Goal: Transaction & Acquisition: Purchase product/service

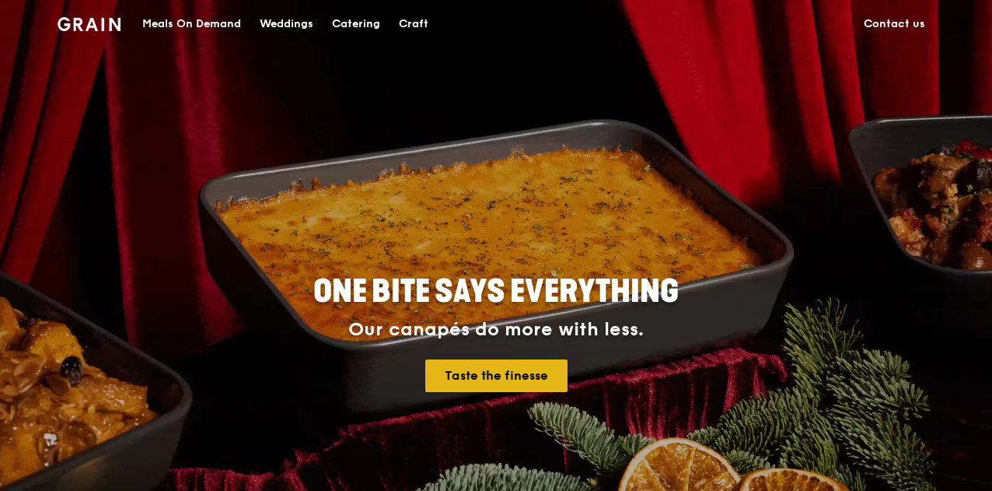
click at [515, 369] on link "Taste the finesse" at bounding box center [496, 375] width 142 height 33
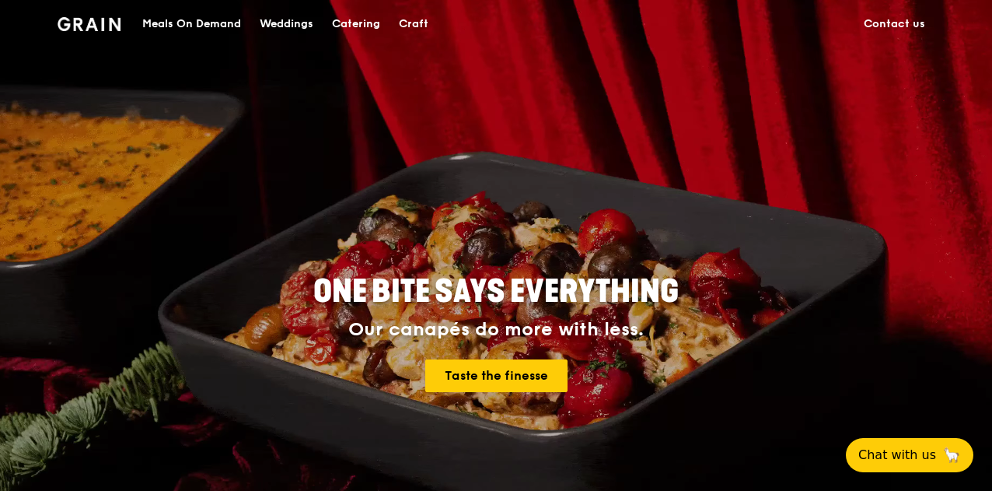
click at [165, 29] on div "Meals On Demand" at bounding box center [191, 24] width 99 height 47
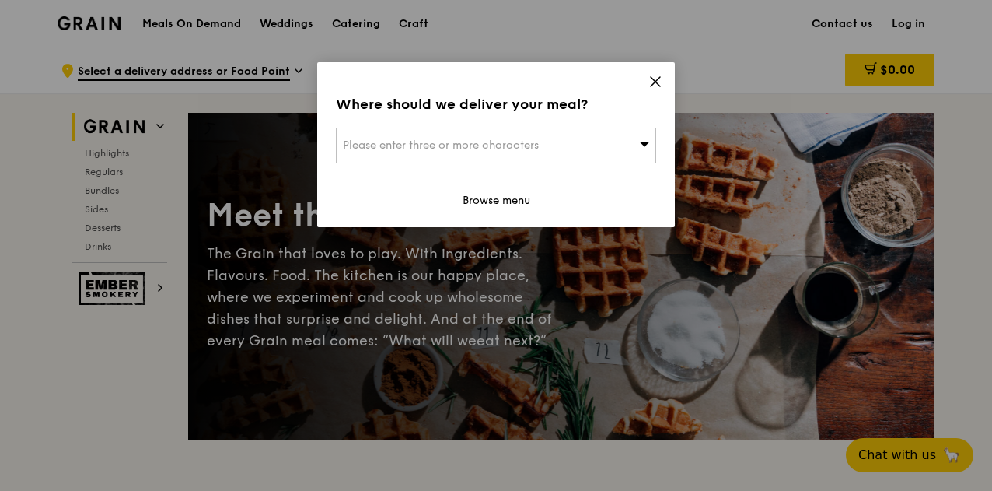
click at [404, 141] on span "Please enter three or more characters" at bounding box center [441, 144] width 196 height 13
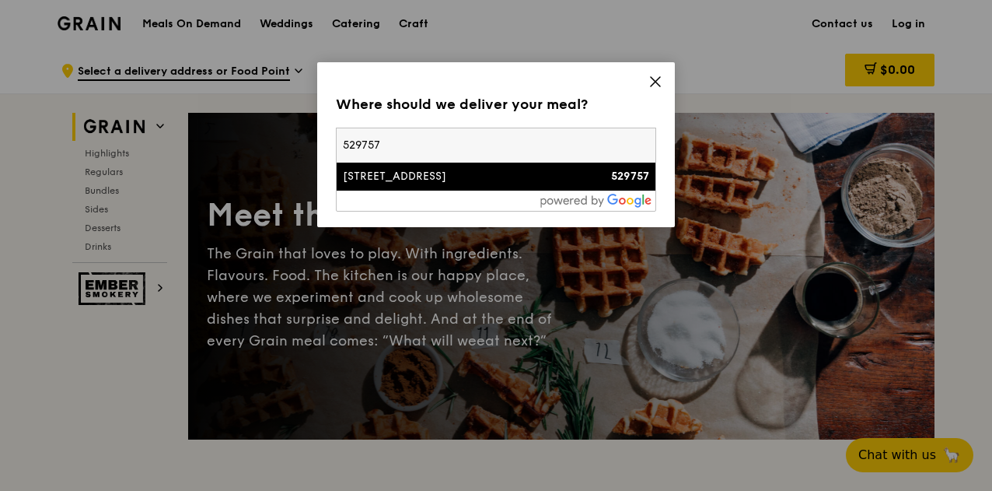
type input "529757"
click at [420, 178] on div "21 Tampines Avenue 1" at bounding box center [458, 177] width 230 height 16
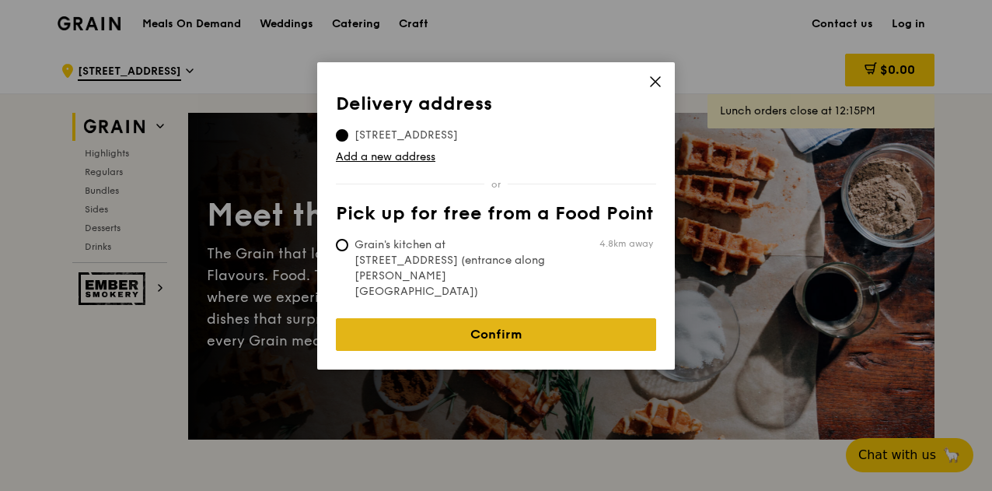
click at [469, 318] on link "Confirm" at bounding box center [496, 334] width 320 height 33
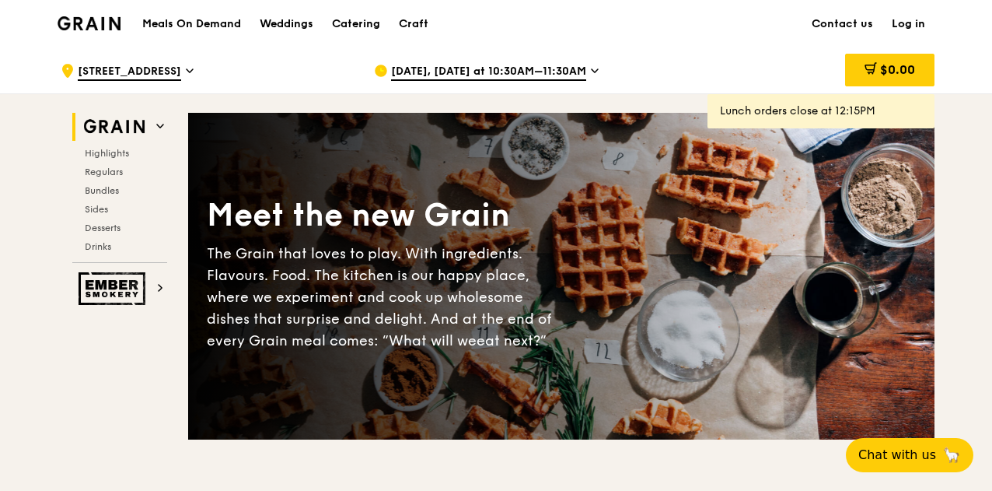
click at [487, 65] on span "Sep 8, Today at 10:30AM–11:30AM" at bounding box center [488, 72] width 195 height 17
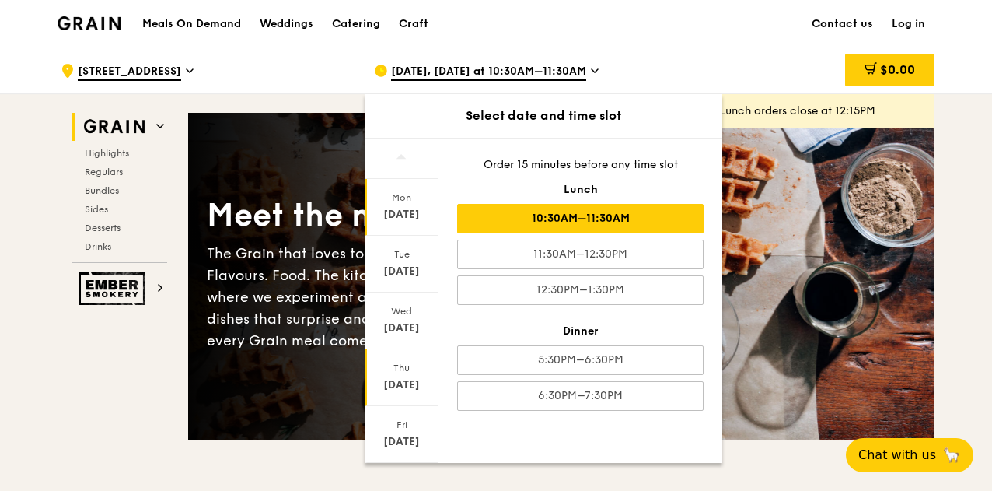
click at [406, 374] on div "Thu Sep 11" at bounding box center [402, 377] width 74 height 57
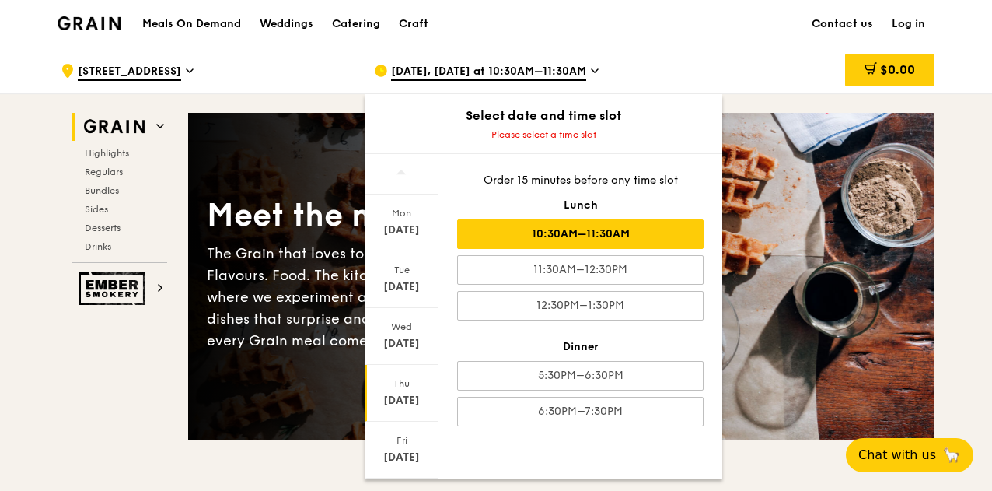
click at [572, 231] on div "10:30AM–11:30AM" at bounding box center [580, 234] width 246 height 30
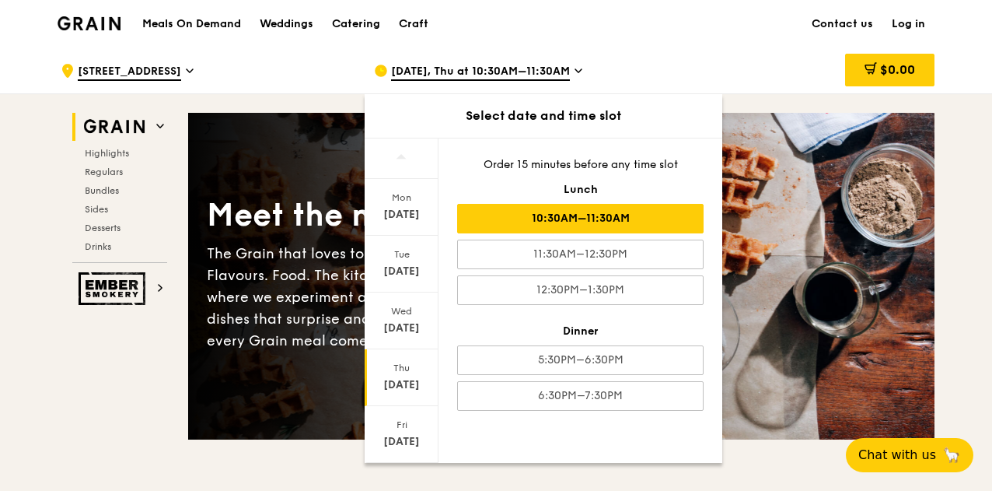
click at [610, 215] on div "10:30AM–11:30AM" at bounding box center [580, 219] width 246 height 30
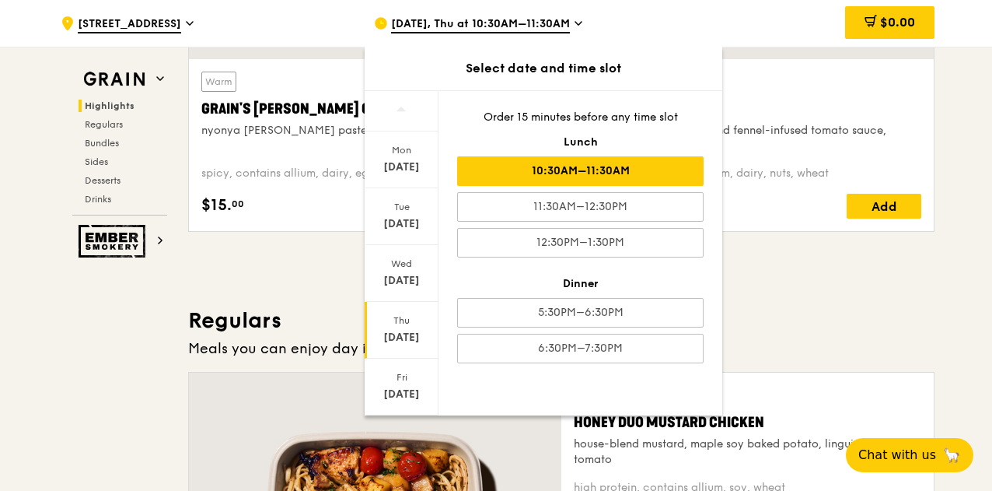
scroll to position [1011, 0]
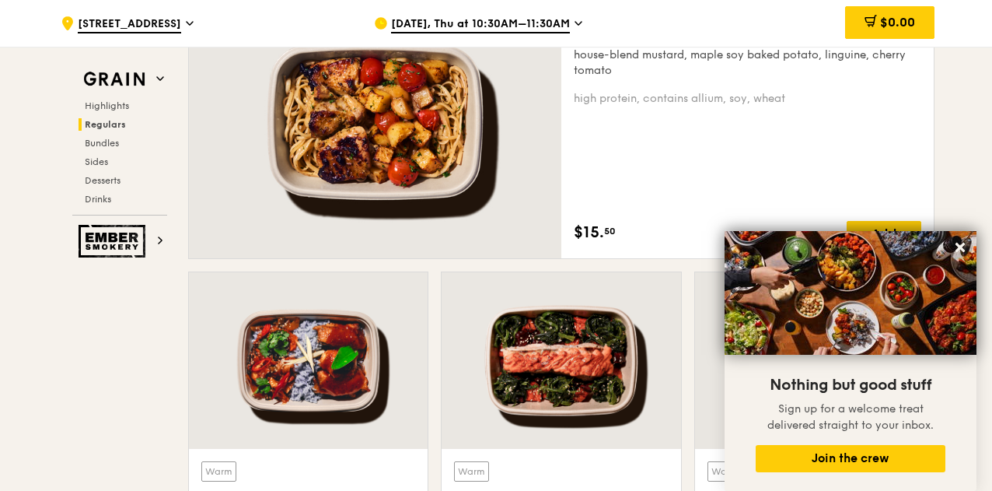
scroll to position [933, 0]
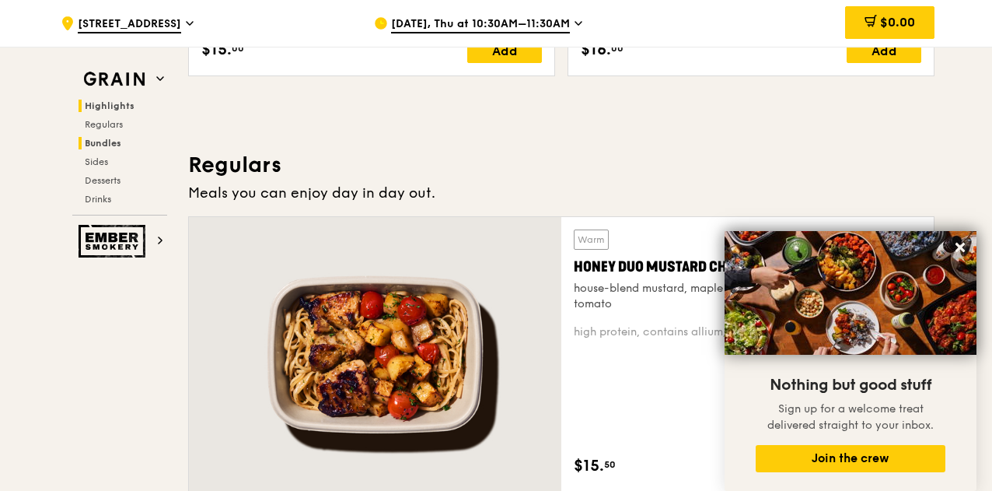
click at [110, 141] on span "Bundles" at bounding box center [103, 143] width 37 height 11
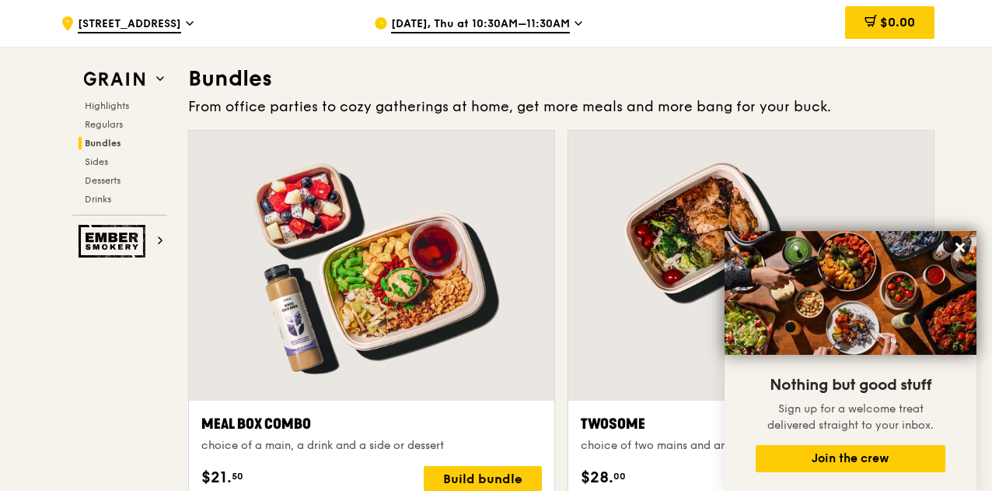
scroll to position [2235, 0]
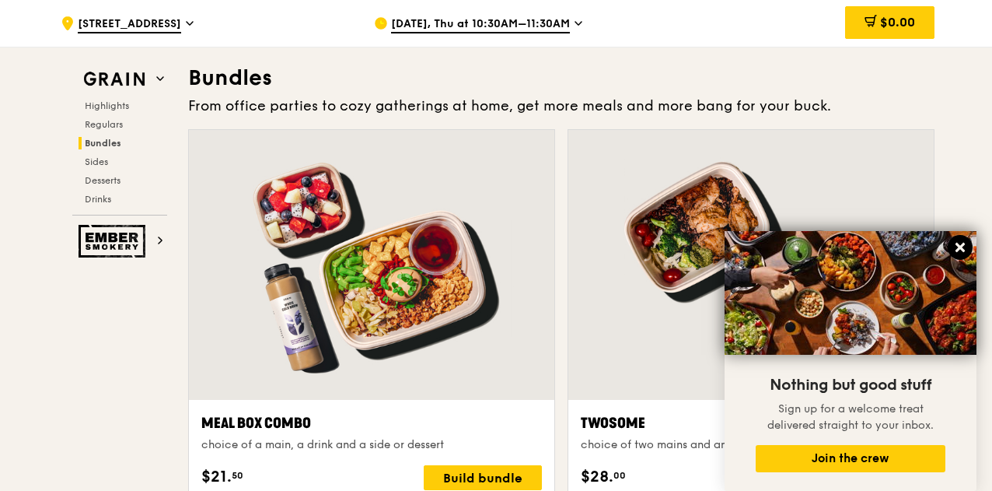
click at [958, 253] on icon at bounding box center [960, 247] width 14 height 14
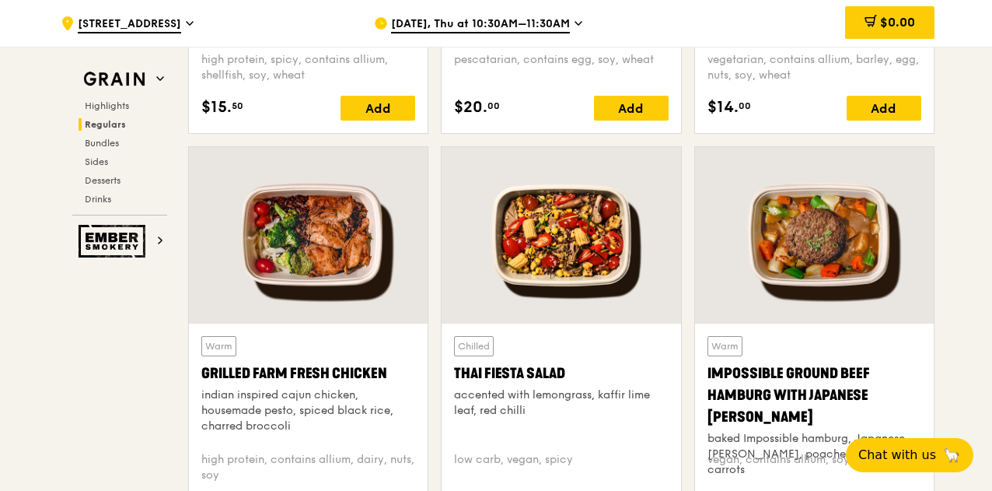
scroll to position [1769, 0]
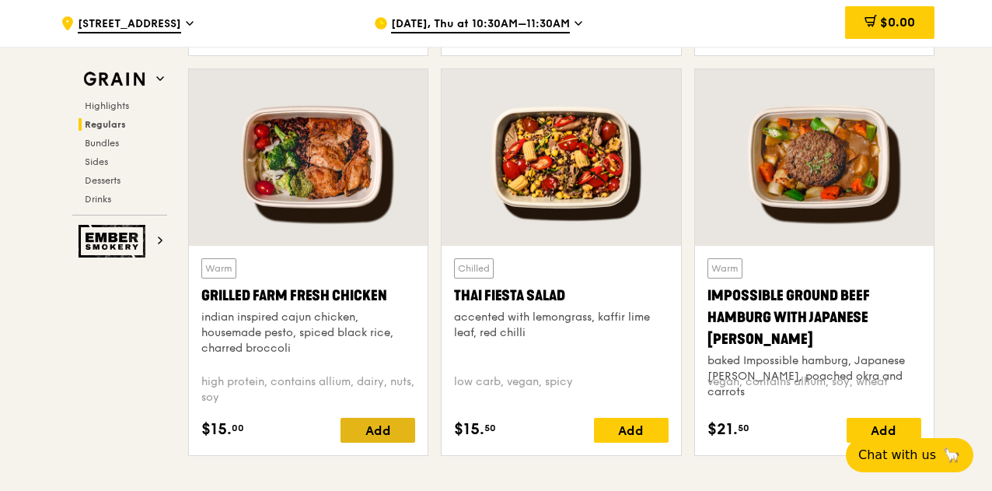
click at [364, 425] on div "Add" at bounding box center [378, 429] width 75 height 25
click at [364, 425] on div "$15. 00 Add" at bounding box center [308, 429] width 214 height 25
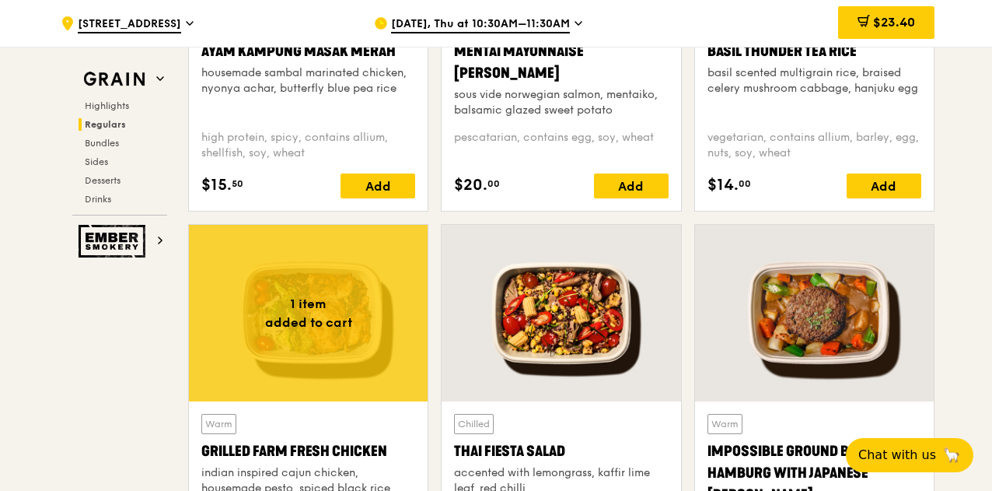
scroll to position [1535, 0]
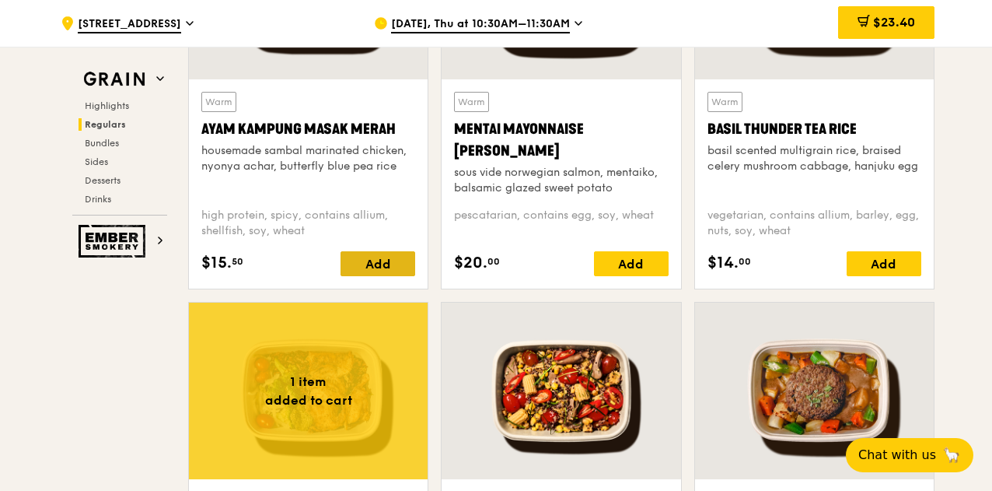
click at [381, 274] on div "Add" at bounding box center [378, 263] width 75 height 25
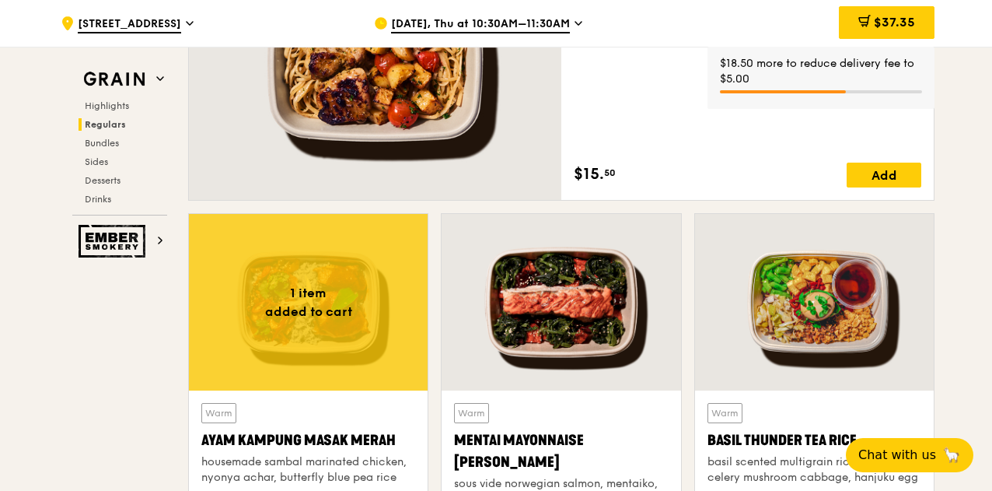
scroll to position [1069, 0]
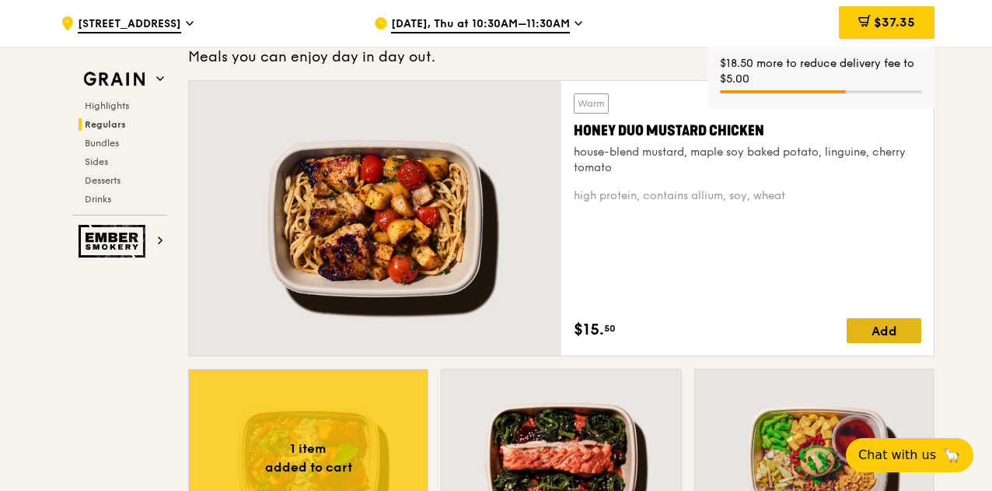
click at [856, 321] on div "Add" at bounding box center [884, 330] width 75 height 25
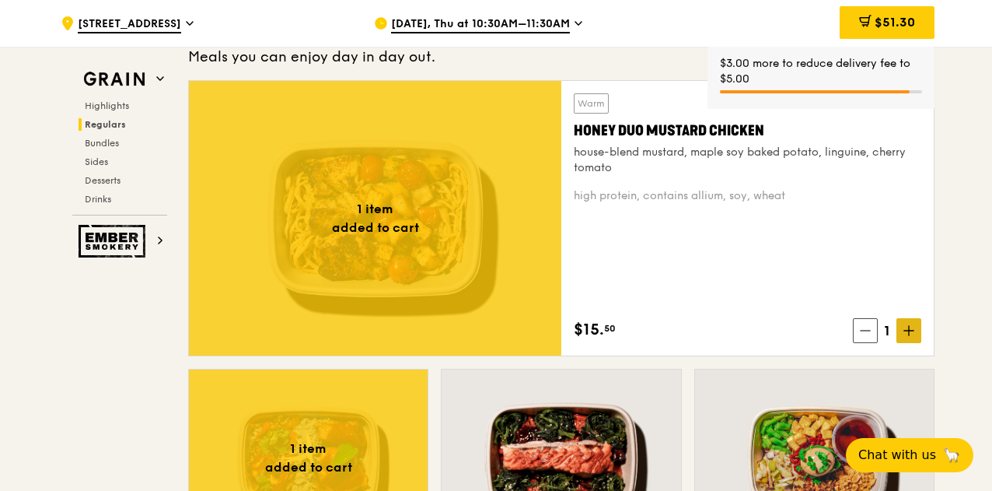
click at [914, 329] on icon at bounding box center [908, 330] width 11 height 11
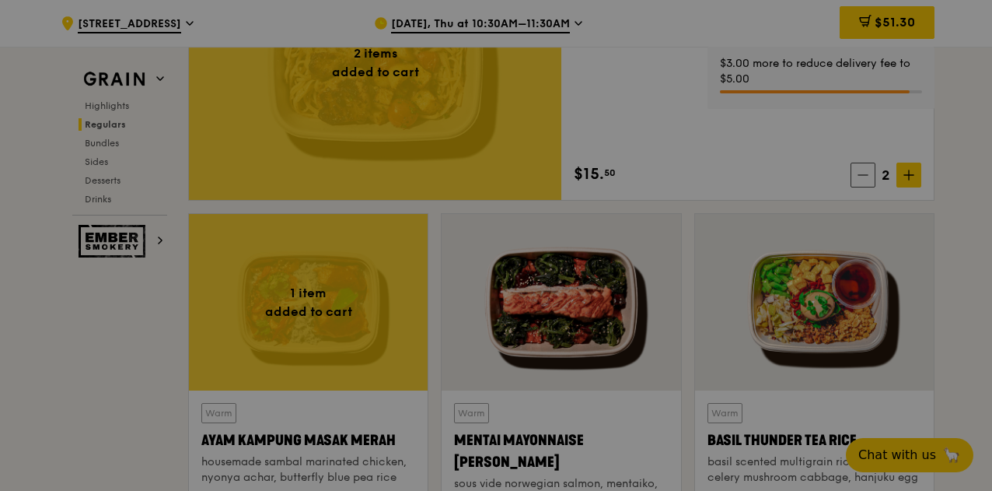
scroll to position [1380, 0]
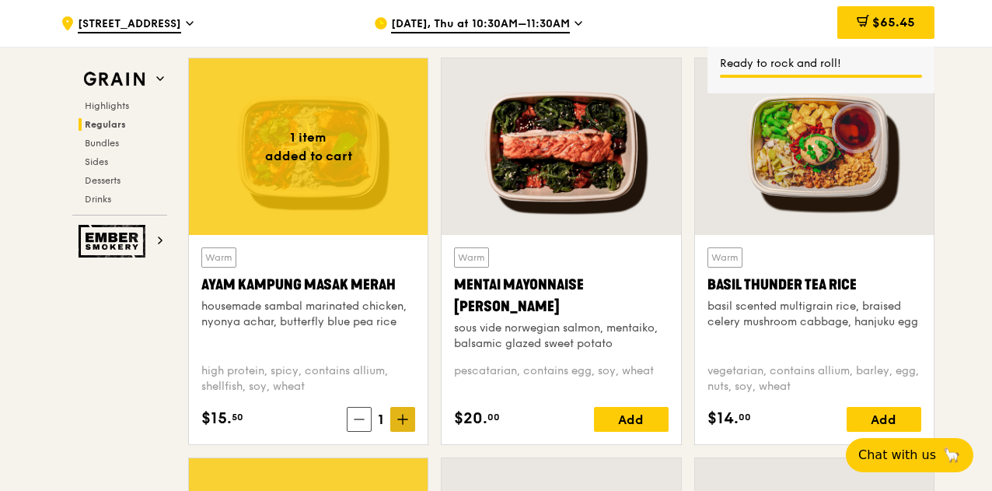
click at [410, 421] on span at bounding box center [402, 419] width 25 height 25
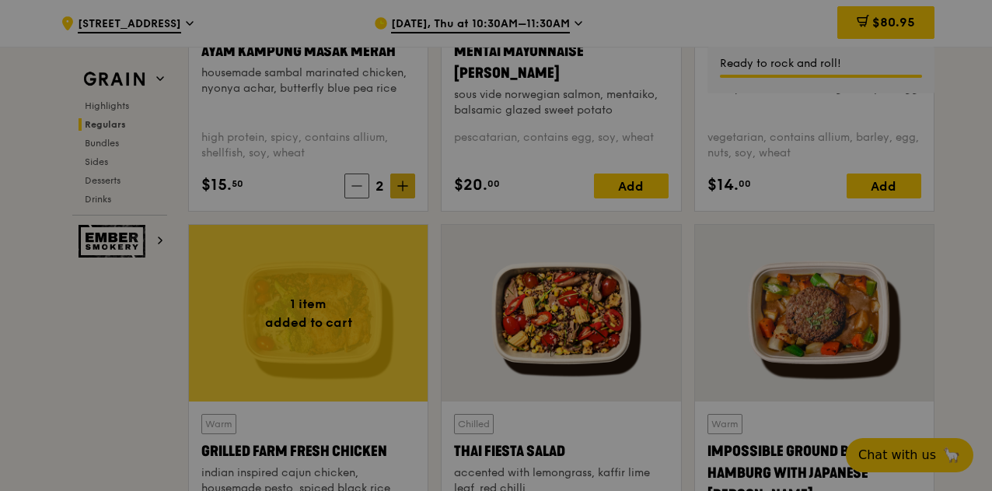
scroll to position [1769, 0]
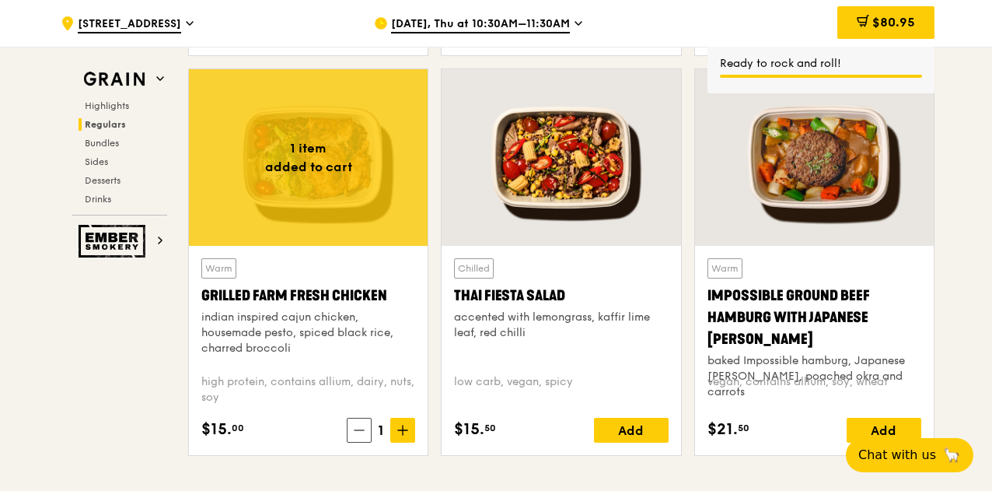
click at [410, 421] on span at bounding box center [402, 429] width 25 height 25
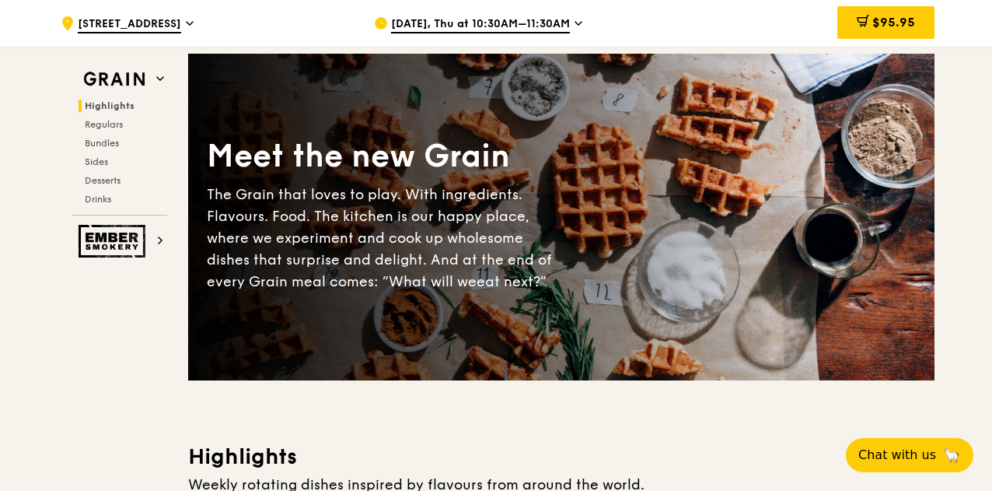
scroll to position [447, 0]
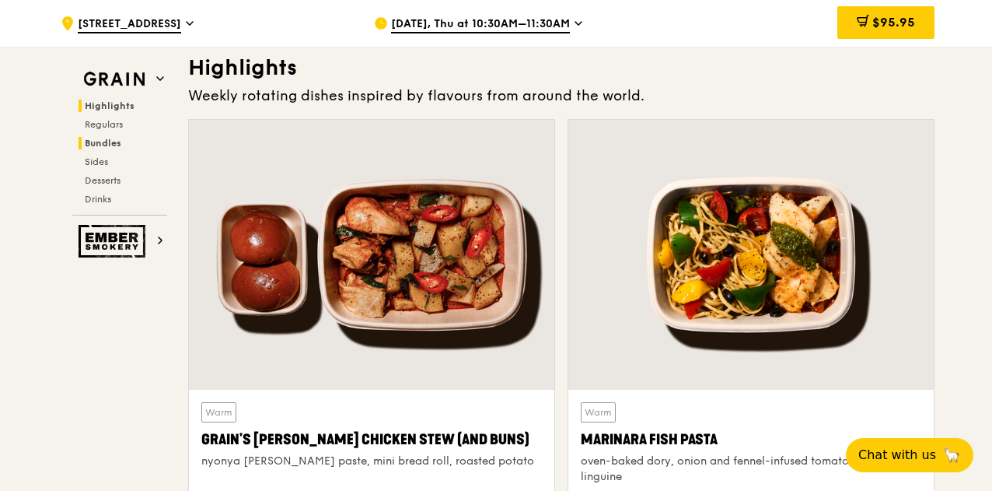
click at [106, 142] on span "Bundles" at bounding box center [103, 143] width 37 height 11
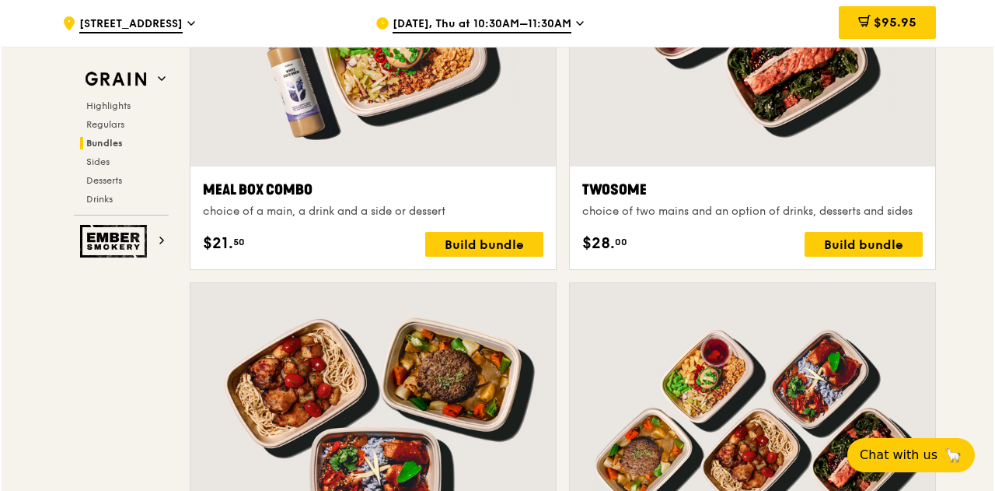
scroll to position [2313, 0]
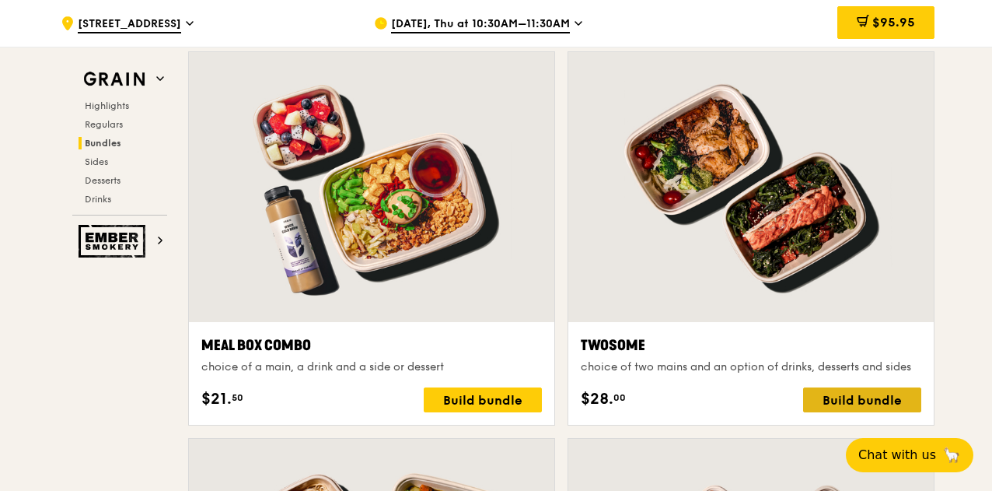
click at [855, 405] on div "Build bundle" at bounding box center [862, 399] width 118 height 25
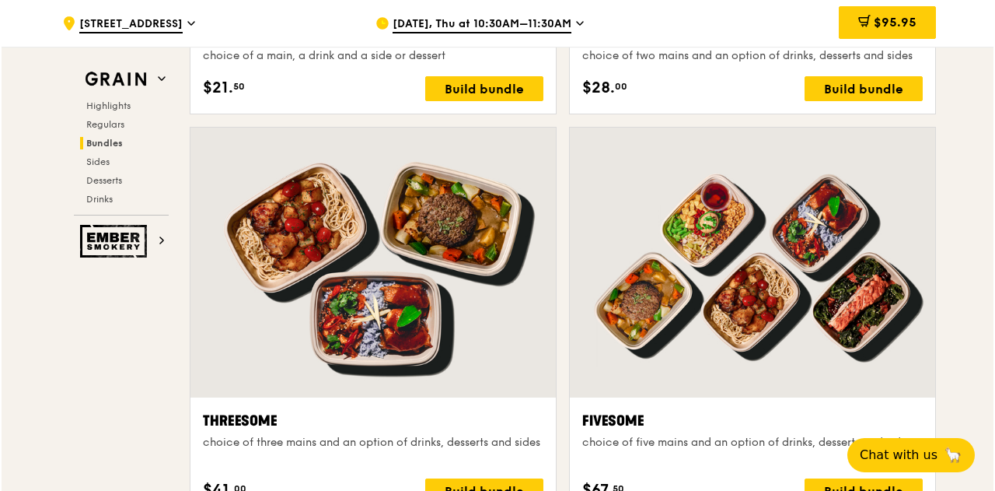
scroll to position [2702, 0]
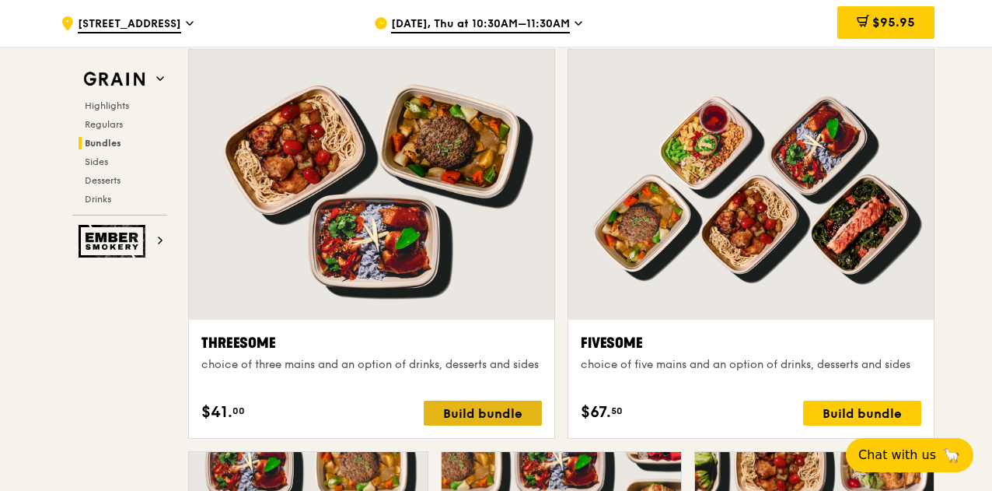
click at [473, 420] on div "Build bundle" at bounding box center [483, 412] width 118 height 25
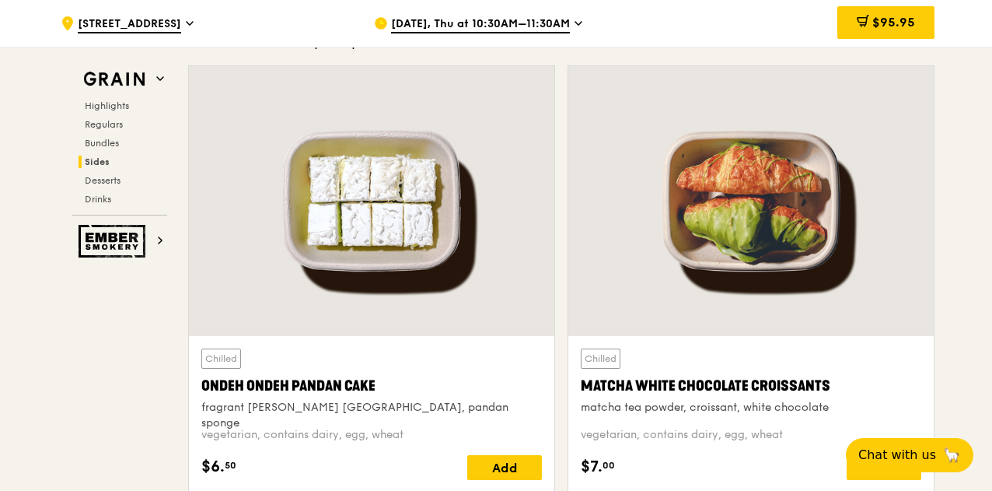
scroll to position [4646, 0]
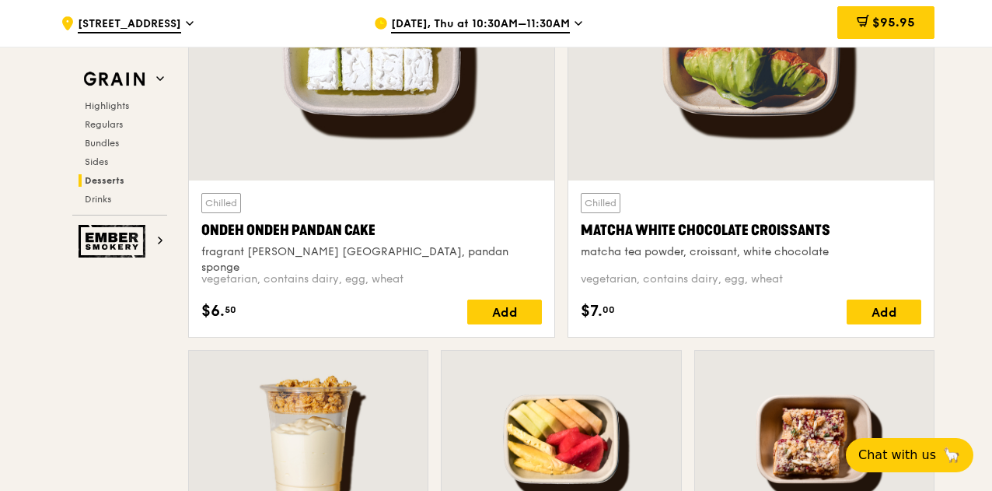
click at [104, 169] on div "Highlights Regulars Bundles Sides Desserts Drinks" at bounding box center [119, 153] width 95 height 106
click at [104, 161] on span "Sides" at bounding box center [97, 161] width 25 height 11
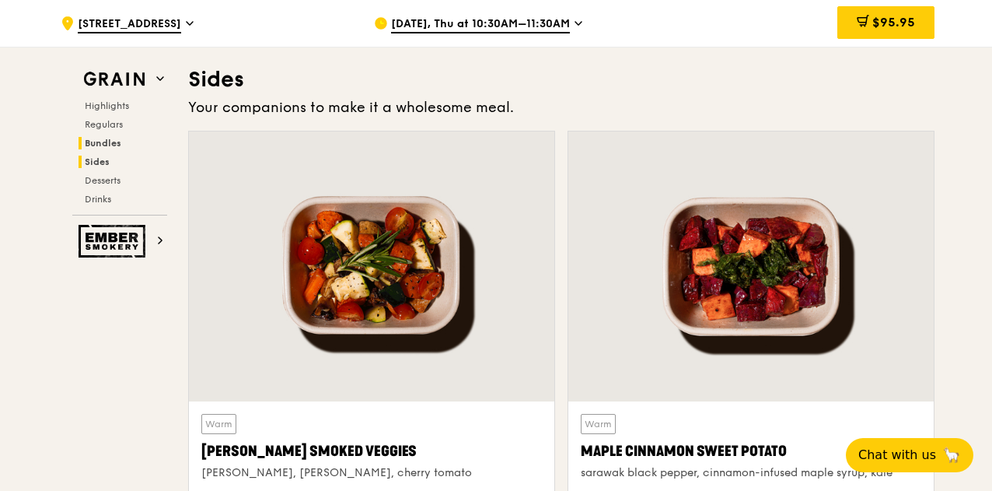
click at [115, 143] on span "Bundles" at bounding box center [103, 143] width 37 height 11
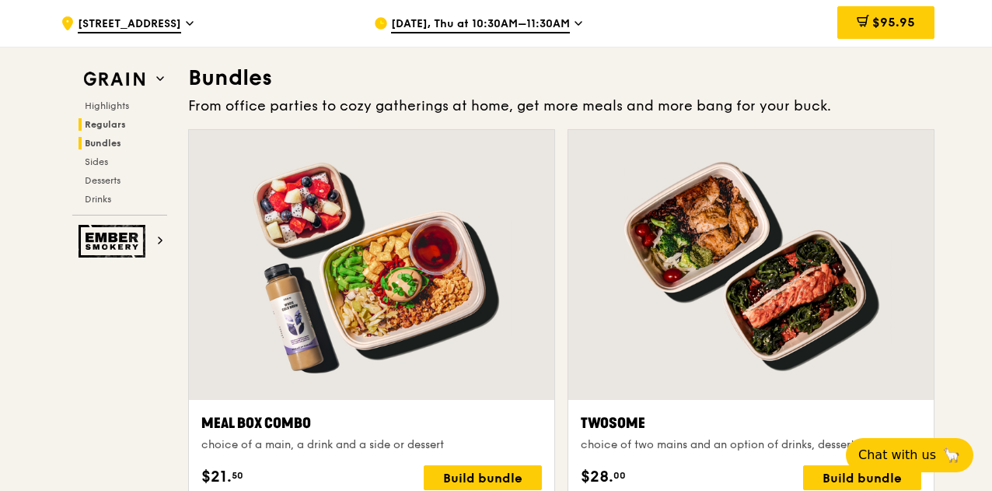
click at [111, 127] on span "Regulars" at bounding box center [105, 124] width 41 height 11
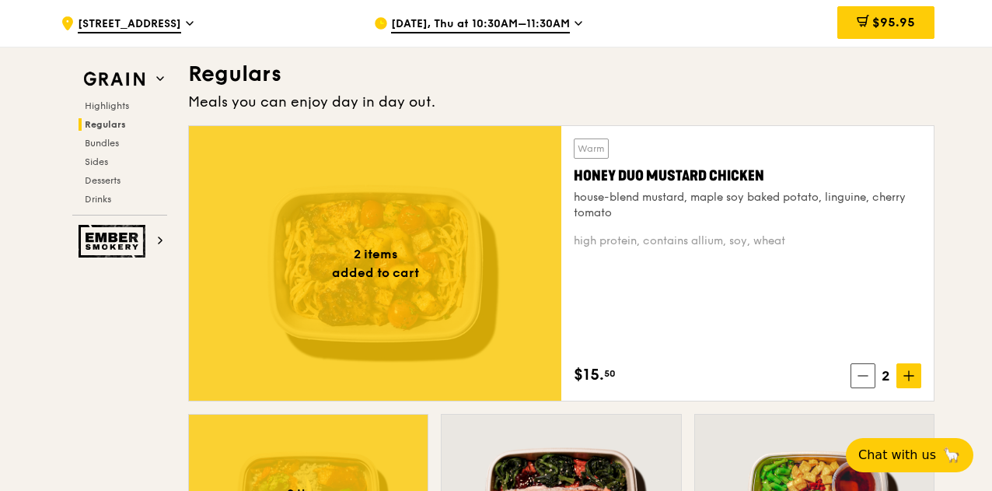
scroll to position [1021, 0]
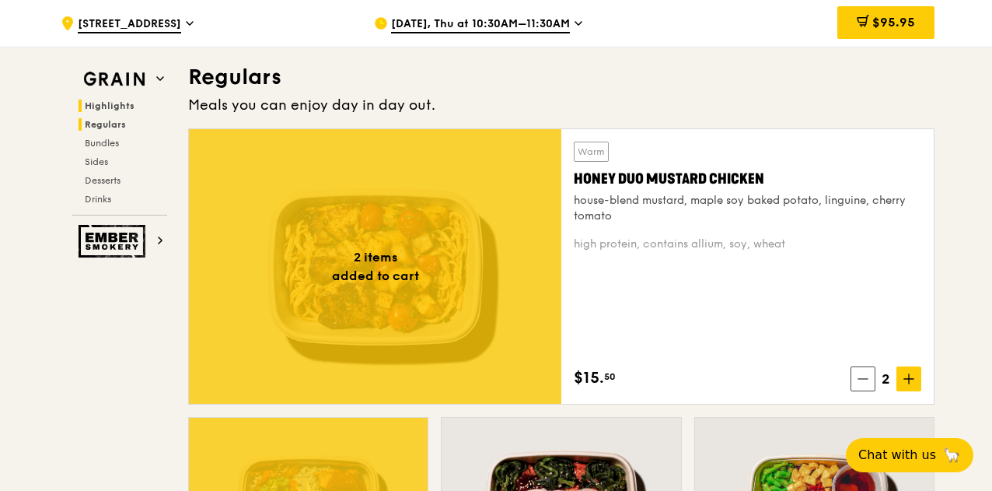
click at [103, 105] on span "Highlights" at bounding box center [110, 105] width 50 height 11
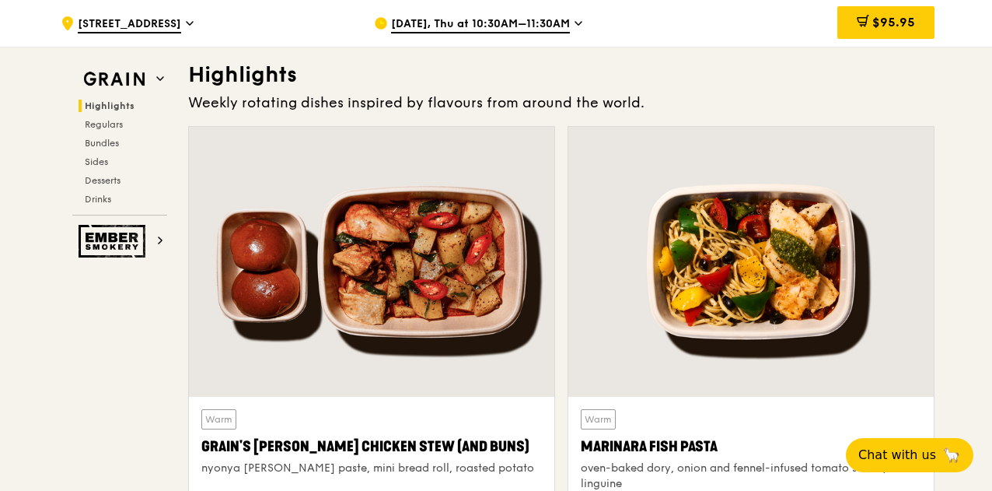
scroll to position [438, 0]
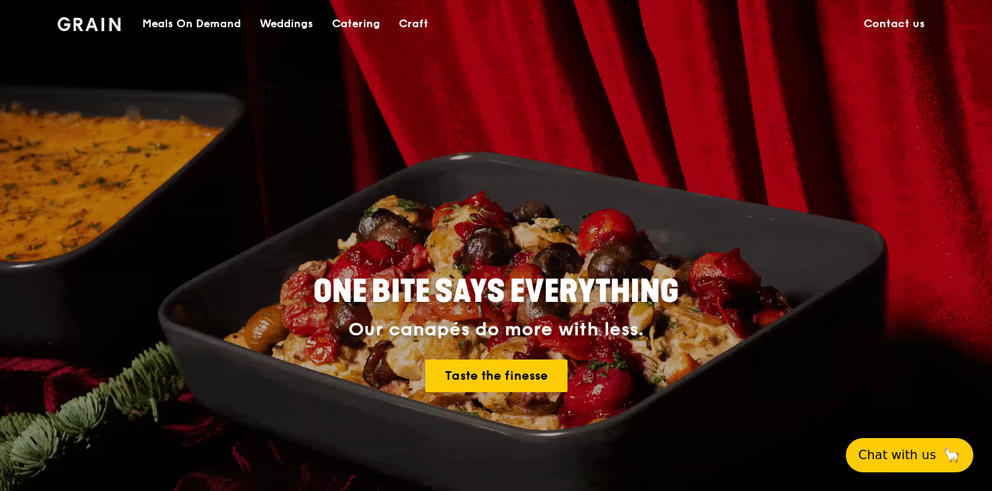
click at [169, 17] on div "Meals On Demand" at bounding box center [191, 24] width 99 height 47
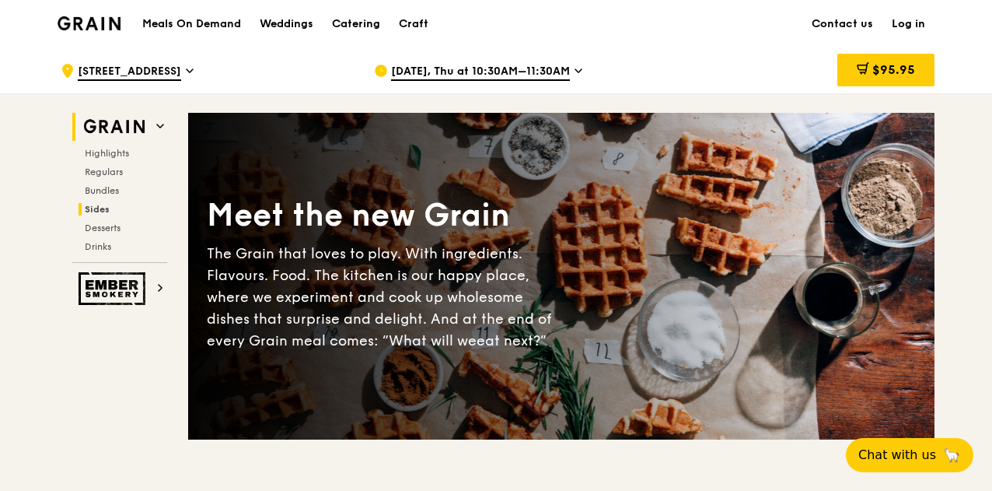
click at [104, 208] on span "Sides" at bounding box center [97, 209] width 25 height 11
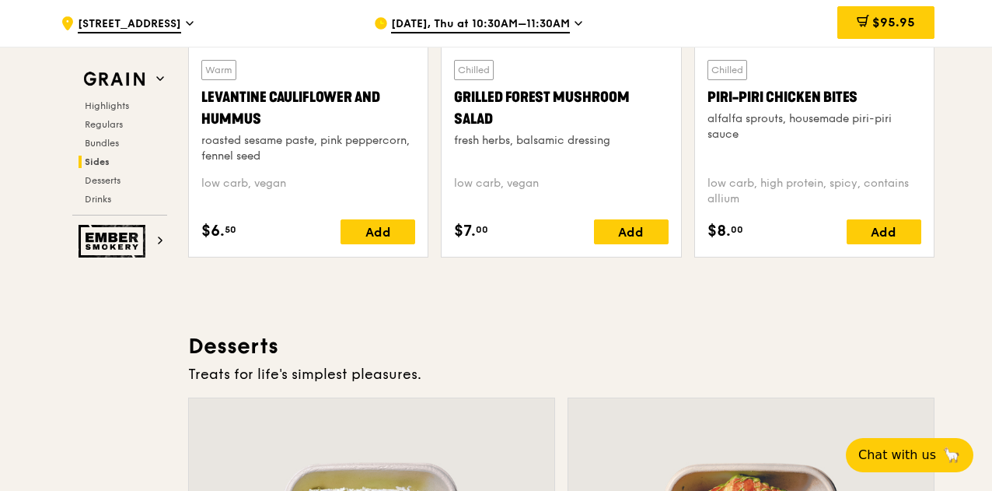
scroll to position [4081, 0]
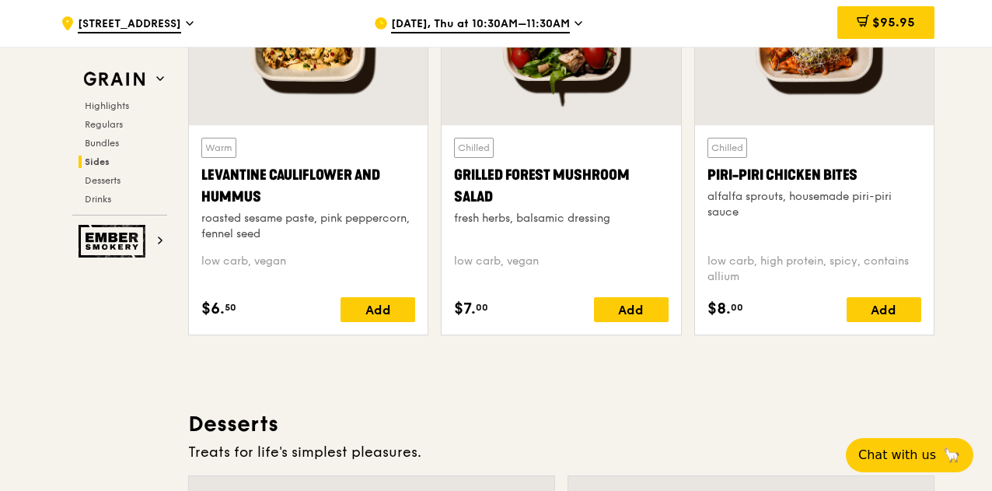
click at [222, 172] on div "Levantine Cauliflower and Hummus" at bounding box center [308, 186] width 214 height 44
click at [227, 184] on div "Levantine Cauliflower and Hummus" at bounding box center [308, 186] width 214 height 44
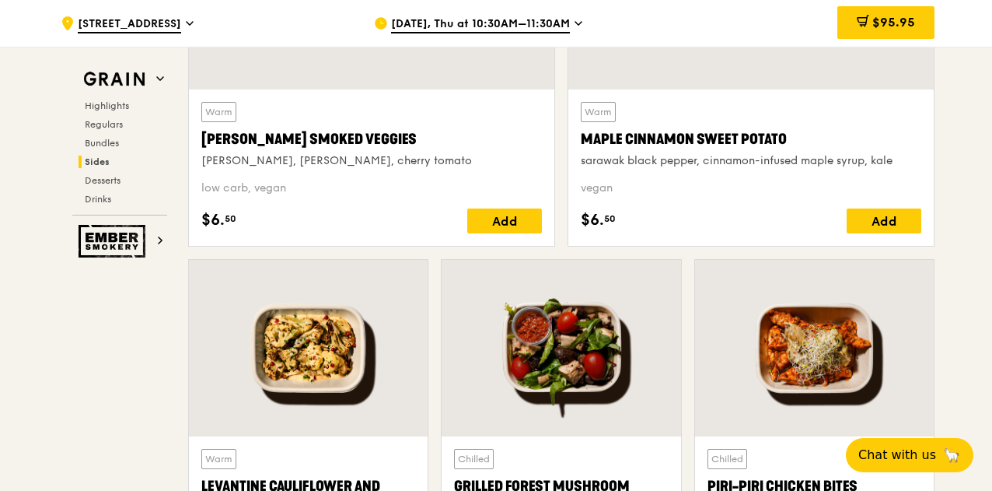
scroll to position [3537, 0]
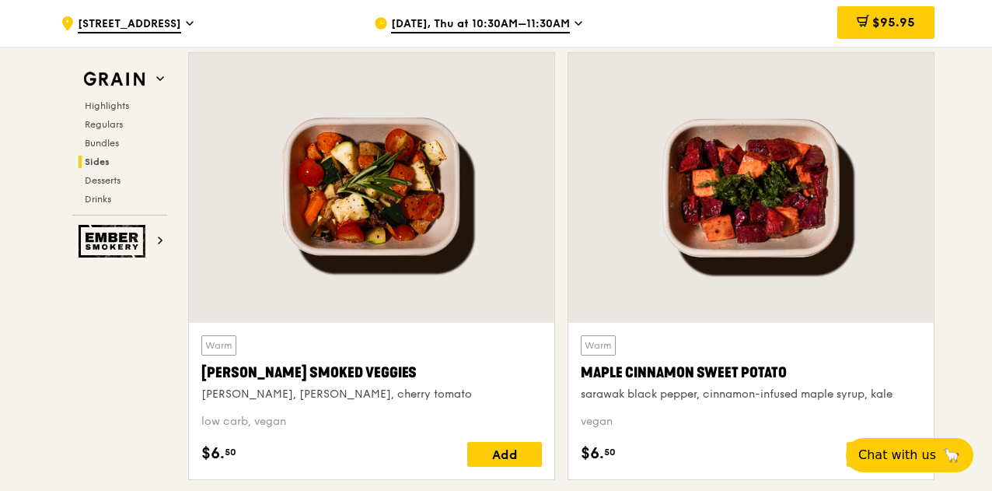
click at [274, 369] on div "[PERSON_NAME] Smoked Veggies" at bounding box center [371, 373] width 341 height 22
click at [480, 442] on div "Add" at bounding box center [504, 454] width 75 height 25
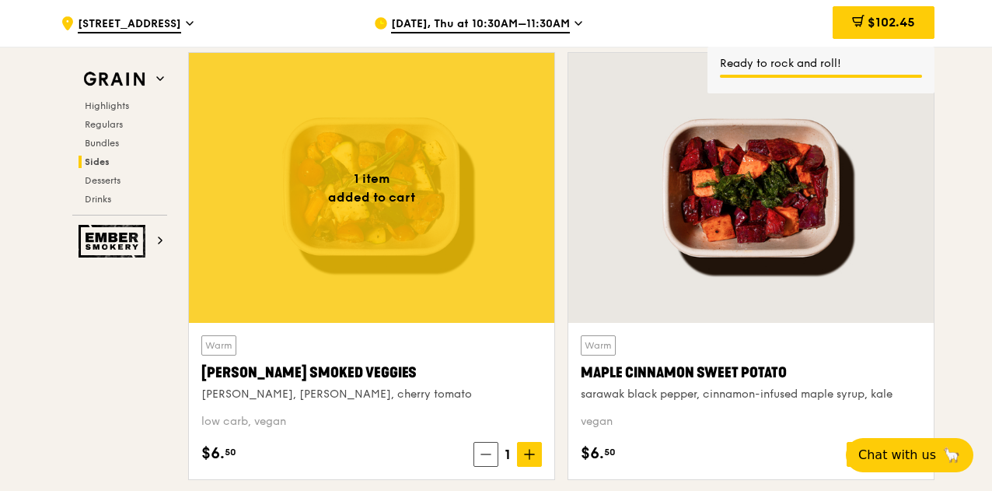
click at [531, 449] on icon at bounding box center [529, 454] width 11 height 11
click at [482, 449] on icon at bounding box center [483, 454] width 11 height 11
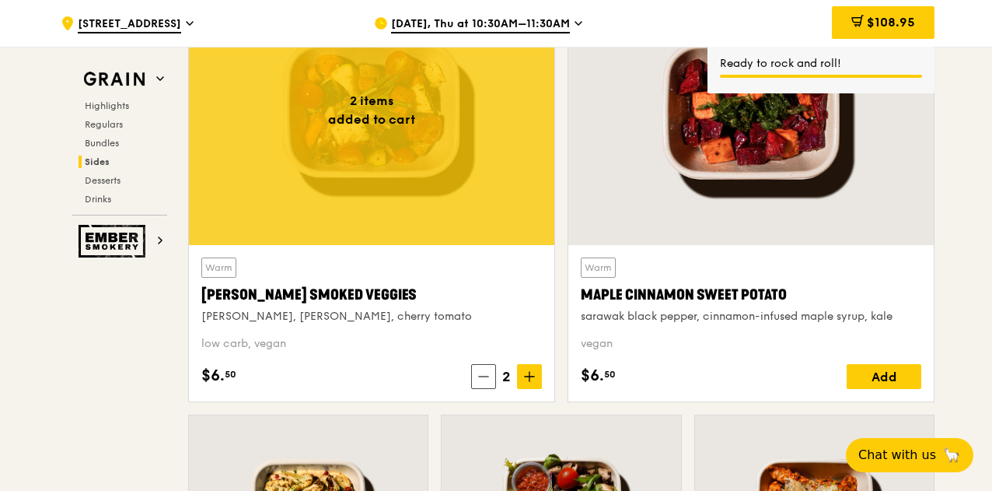
scroll to position [3692, 0]
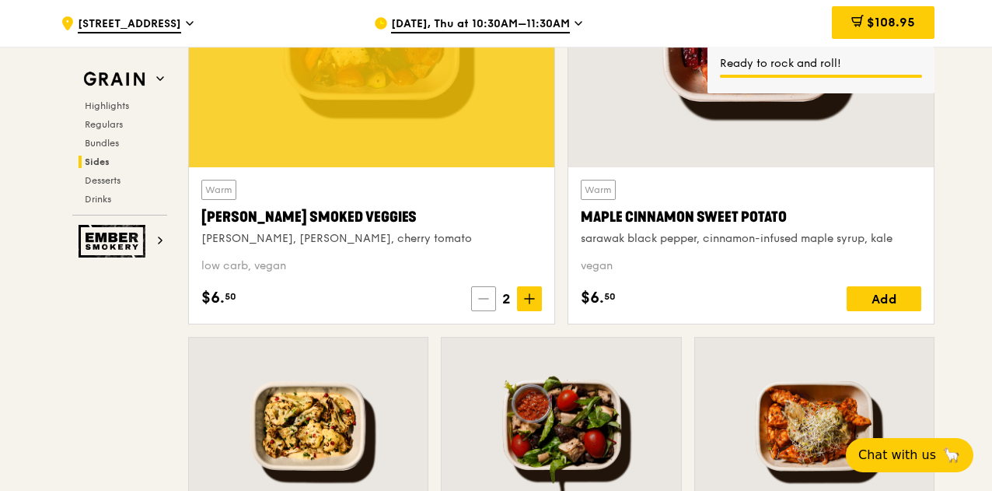
click at [491, 295] on span at bounding box center [483, 298] width 25 height 25
click at [875, 292] on div "Add" at bounding box center [884, 298] width 75 height 25
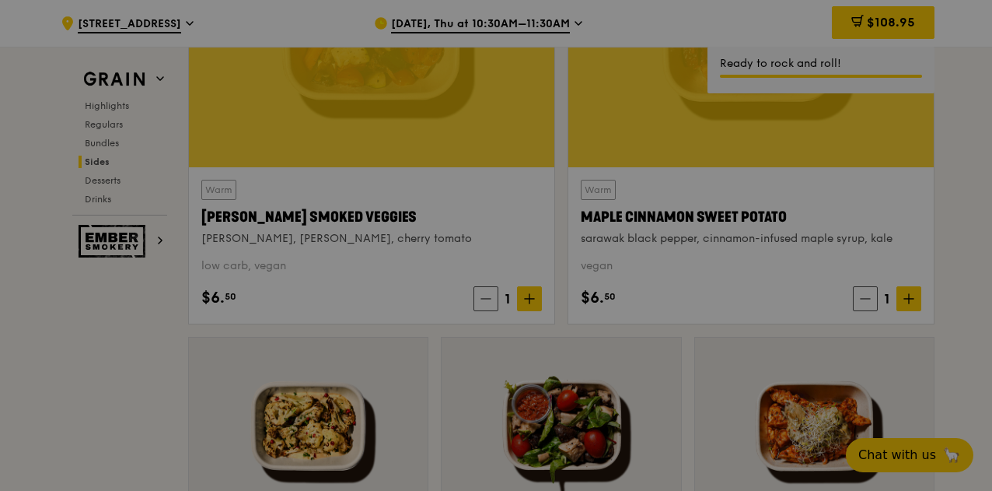
click at [905, 292] on div at bounding box center [496, 245] width 992 height 491
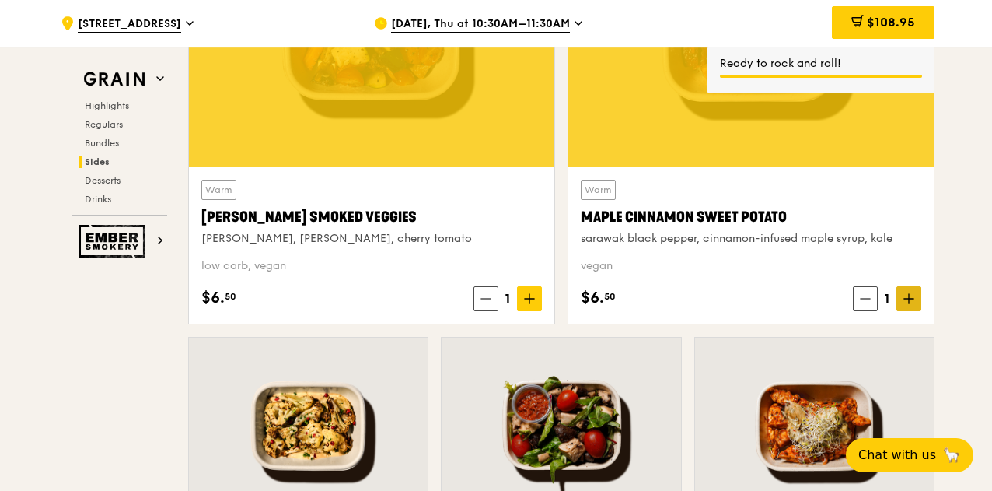
click at [906, 293] on icon at bounding box center [908, 298] width 11 height 11
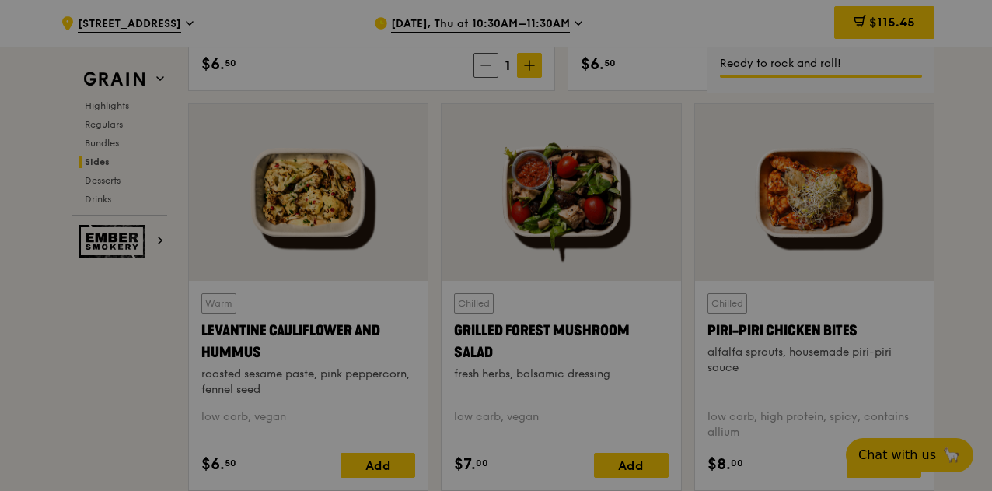
scroll to position [4003, 0]
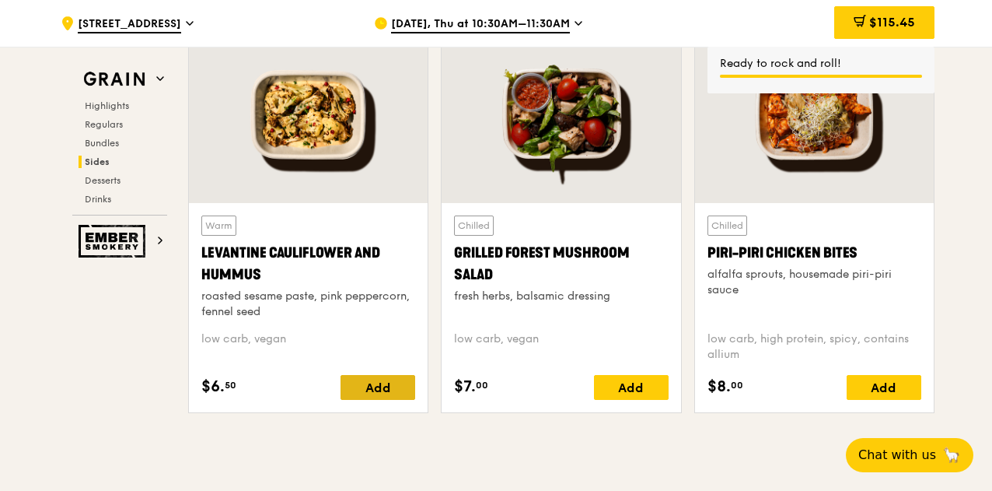
click at [366, 381] on div "Add" at bounding box center [378, 387] width 75 height 25
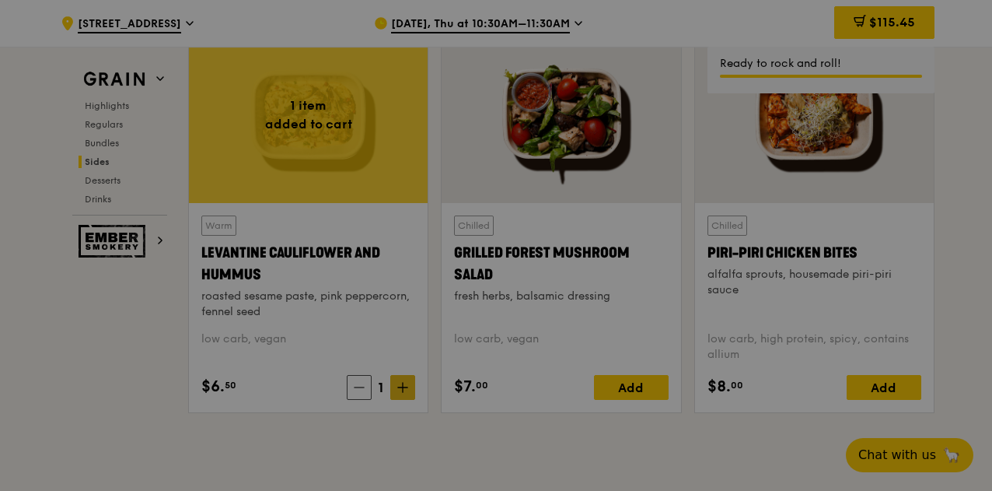
click at [406, 379] on div at bounding box center [496, 245] width 992 height 491
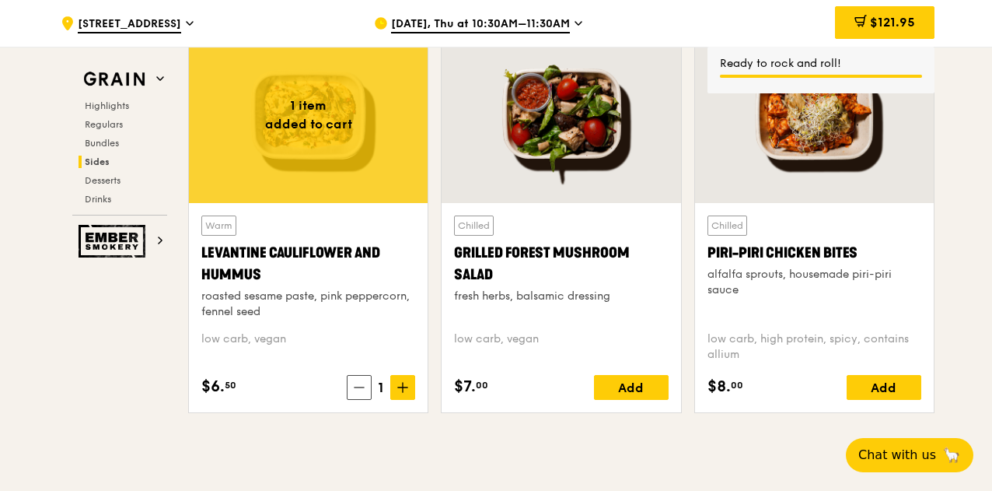
click at [407, 382] on icon at bounding box center [402, 387] width 11 height 11
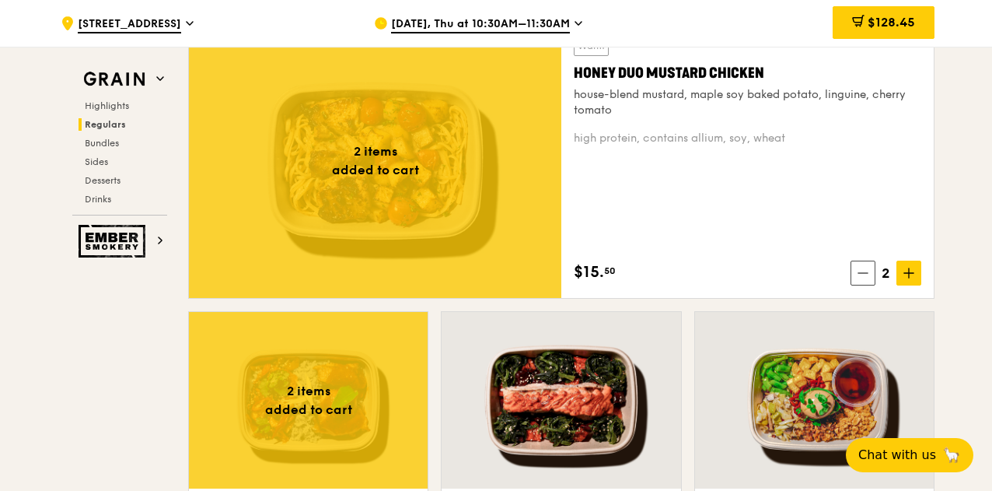
scroll to position [1049, 0]
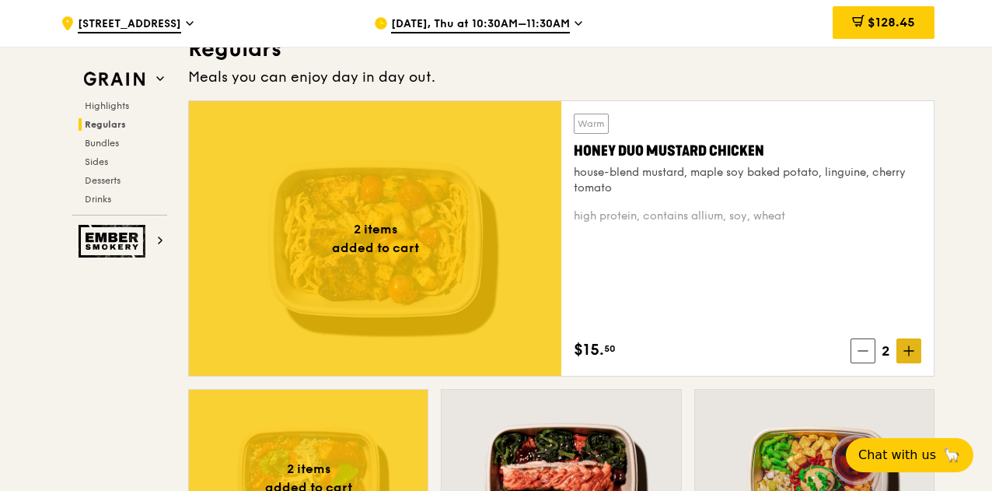
click at [904, 358] on span at bounding box center [908, 350] width 25 height 25
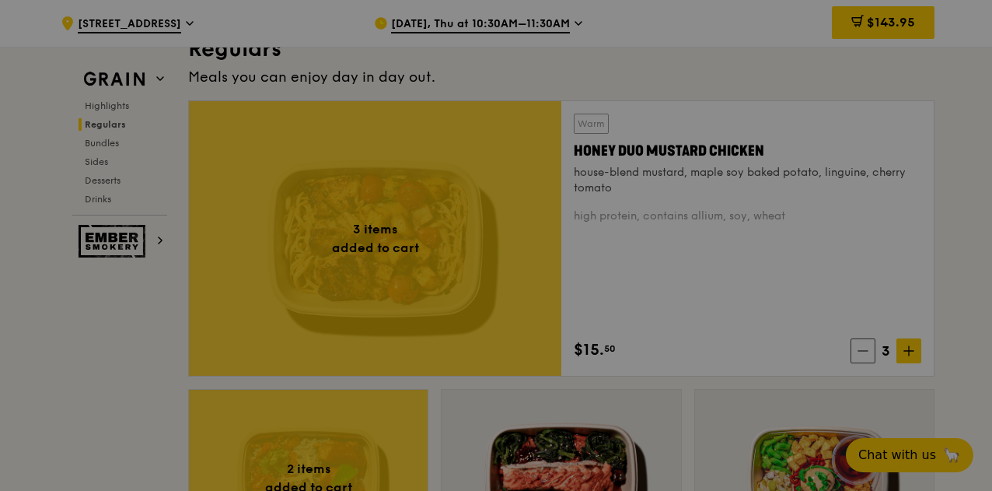
type input "3"
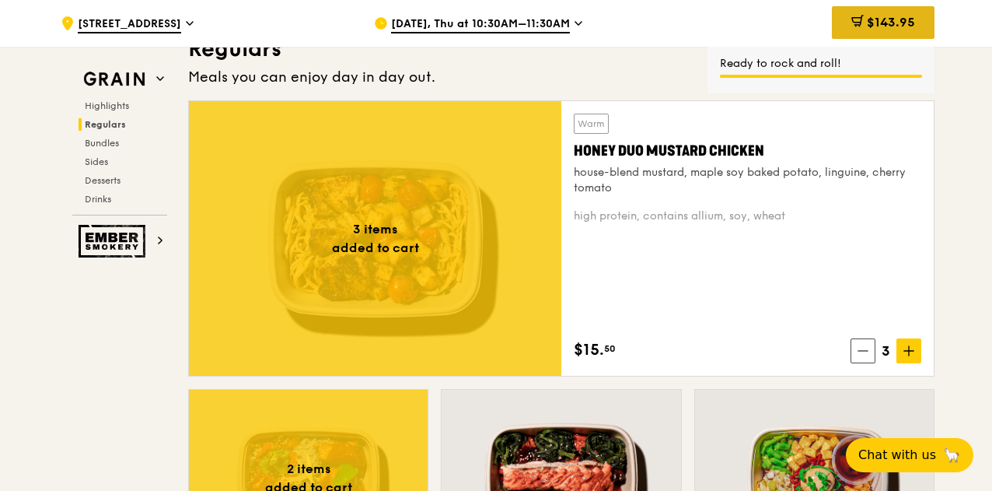
click at [868, 30] on span "$143.95" at bounding box center [891, 22] width 48 height 15
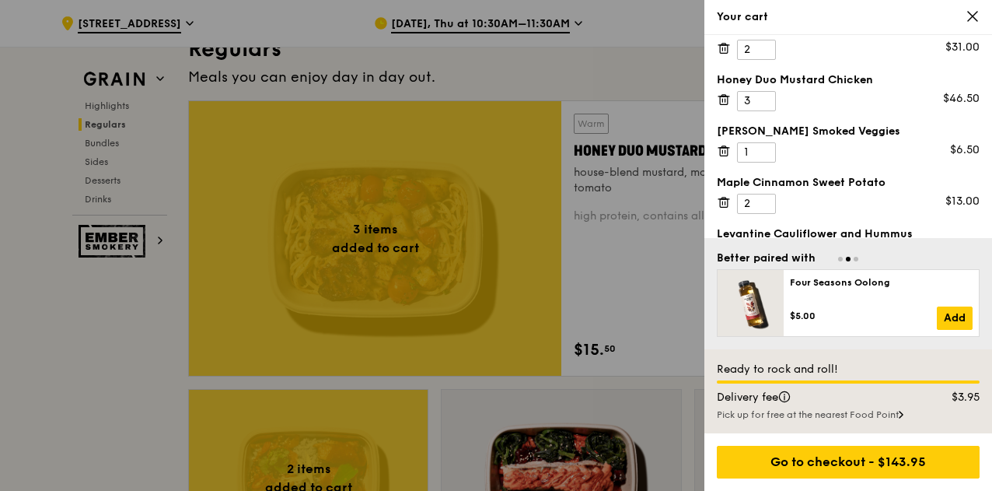
scroll to position [112, 0]
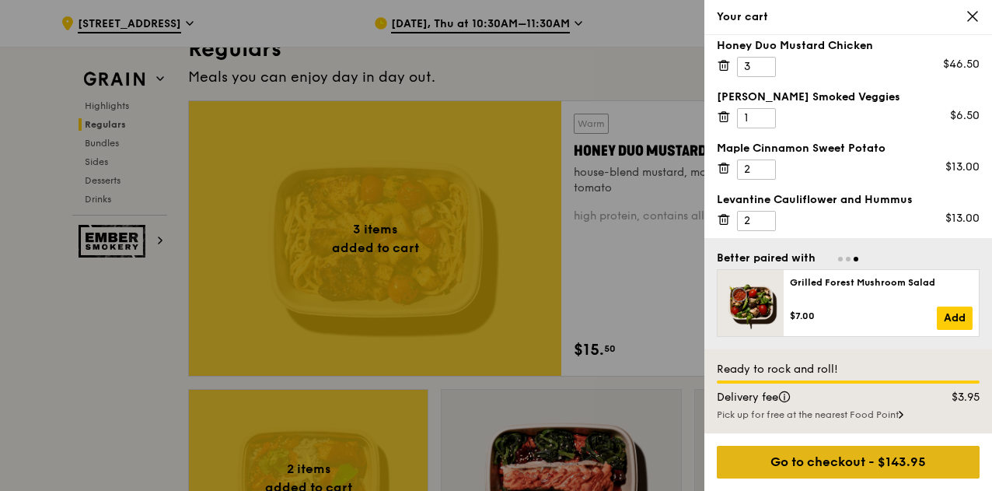
click at [853, 468] on div "Go to checkout - $143.95" at bounding box center [848, 461] width 263 height 33
click at [805, 471] on div "Go to checkout - $143.95" at bounding box center [848, 461] width 263 height 33
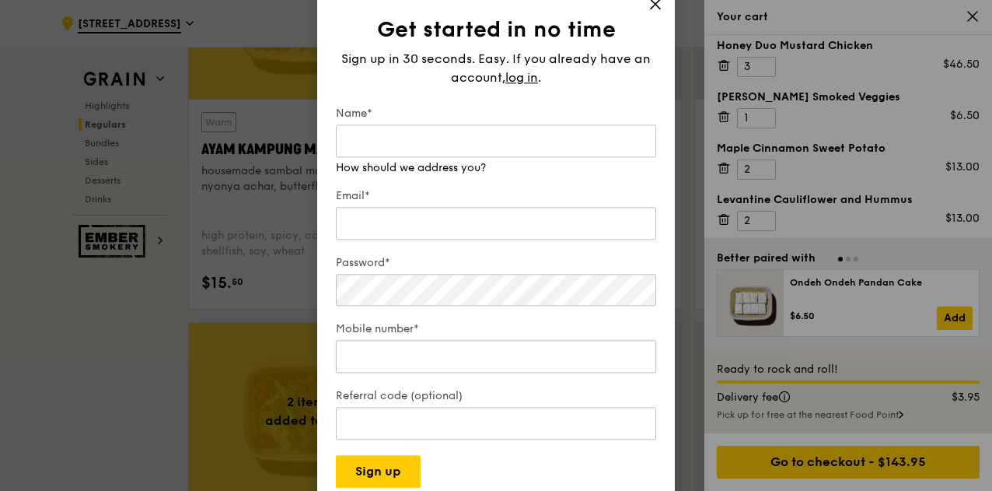
scroll to position [1437, 0]
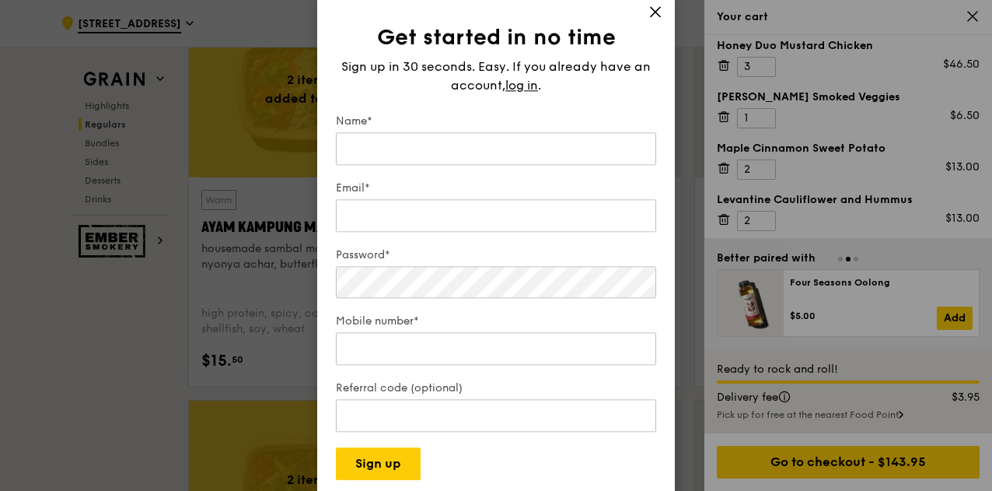
click at [648, 9] on icon at bounding box center [655, 12] width 14 height 14
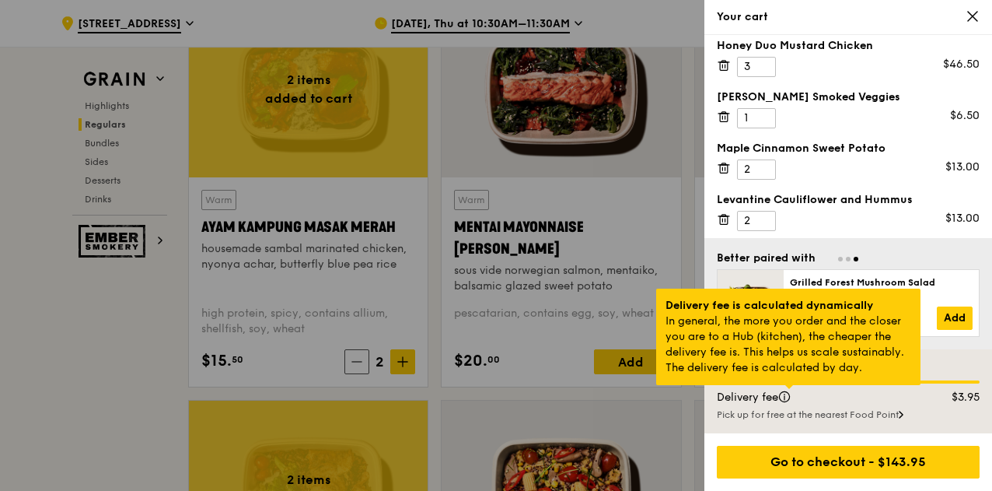
click at [786, 389] on div at bounding box center [789, 387] width 8 height 4
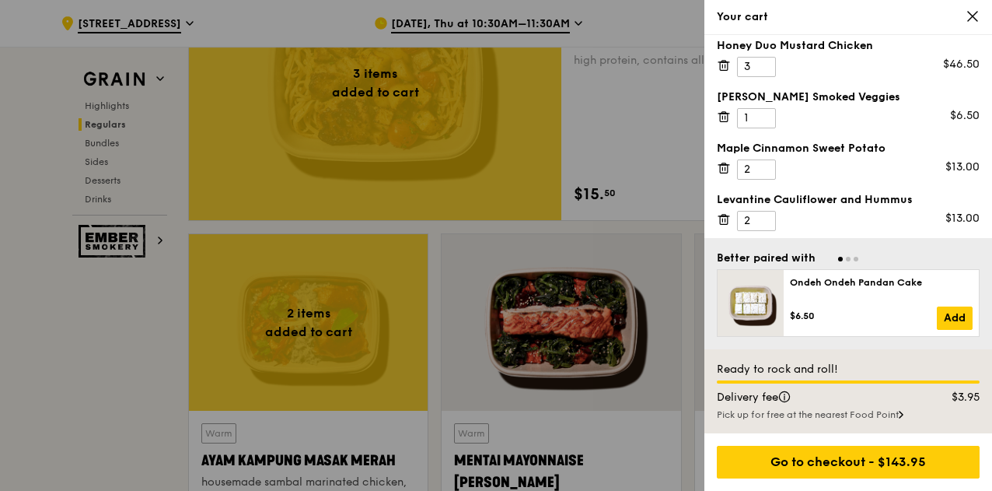
scroll to position [0, 0]
